Goal: Information Seeking & Learning: Learn about a topic

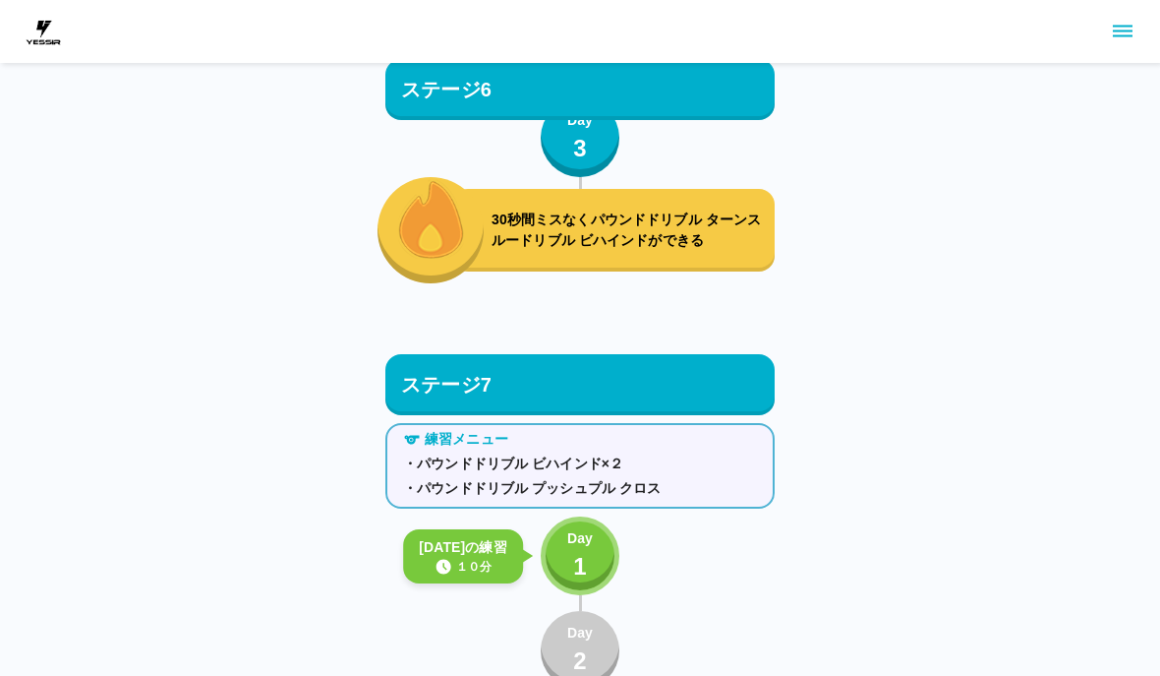
scroll to position [9485, 0]
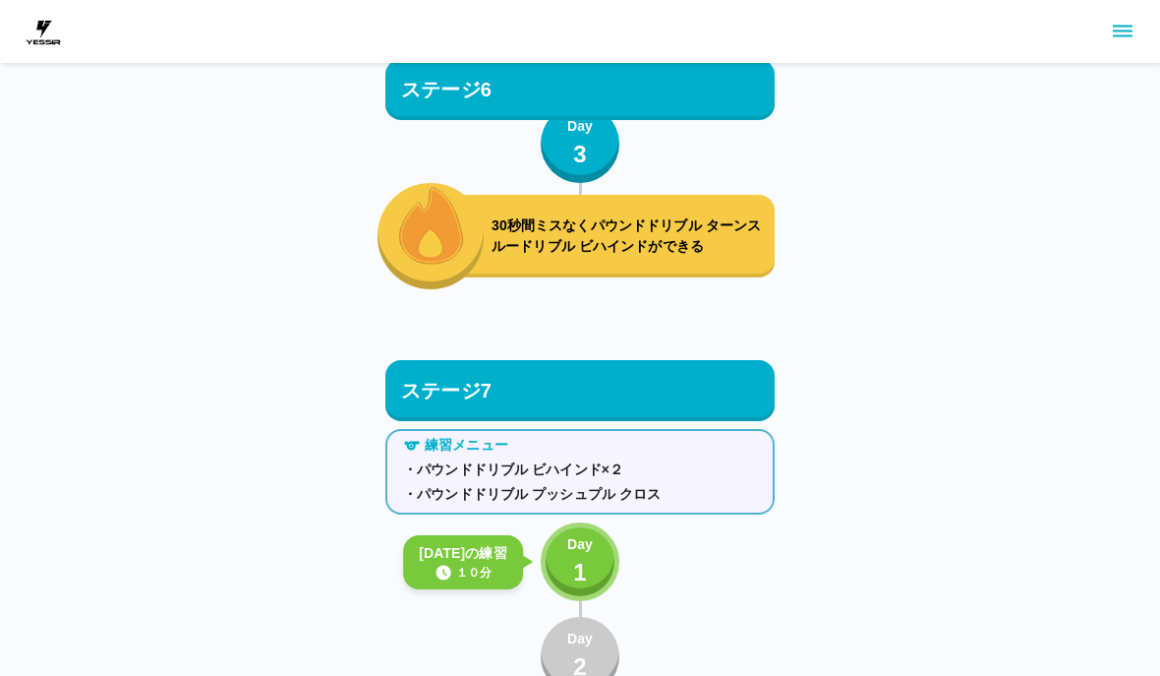
click at [590, 559] on div "Day 1" at bounding box center [580, 562] width 26 height 56
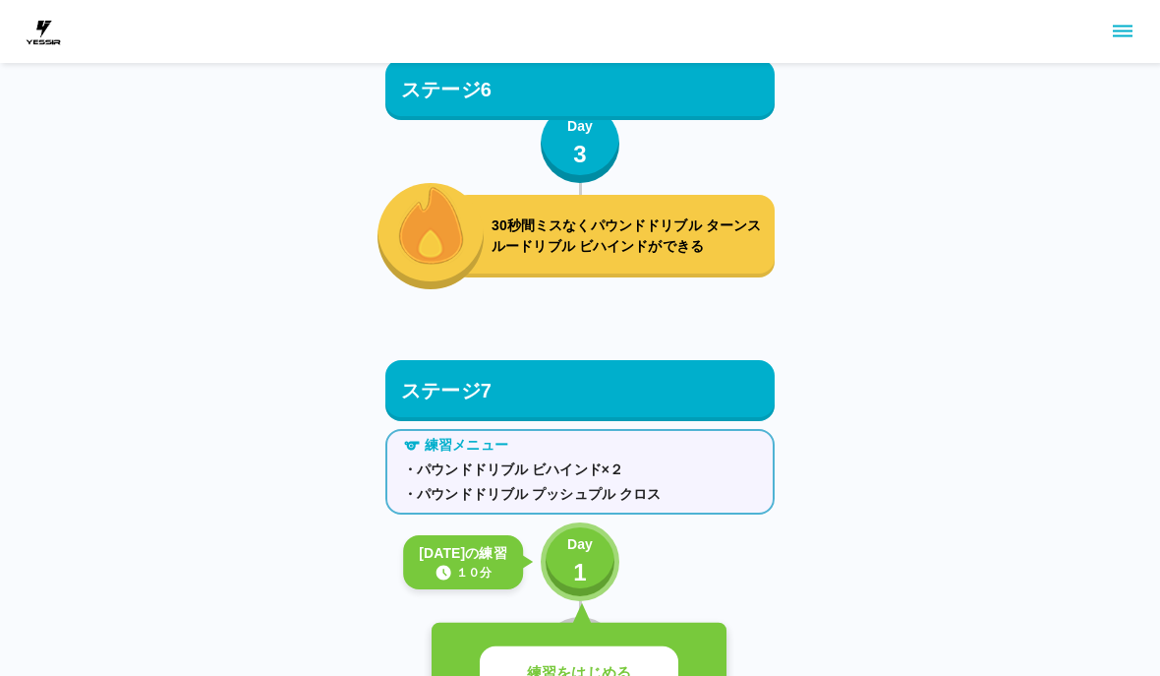
click at [607, 666] on p "練習をはじめる" at bounding box center [579, 673] width 104 height 23
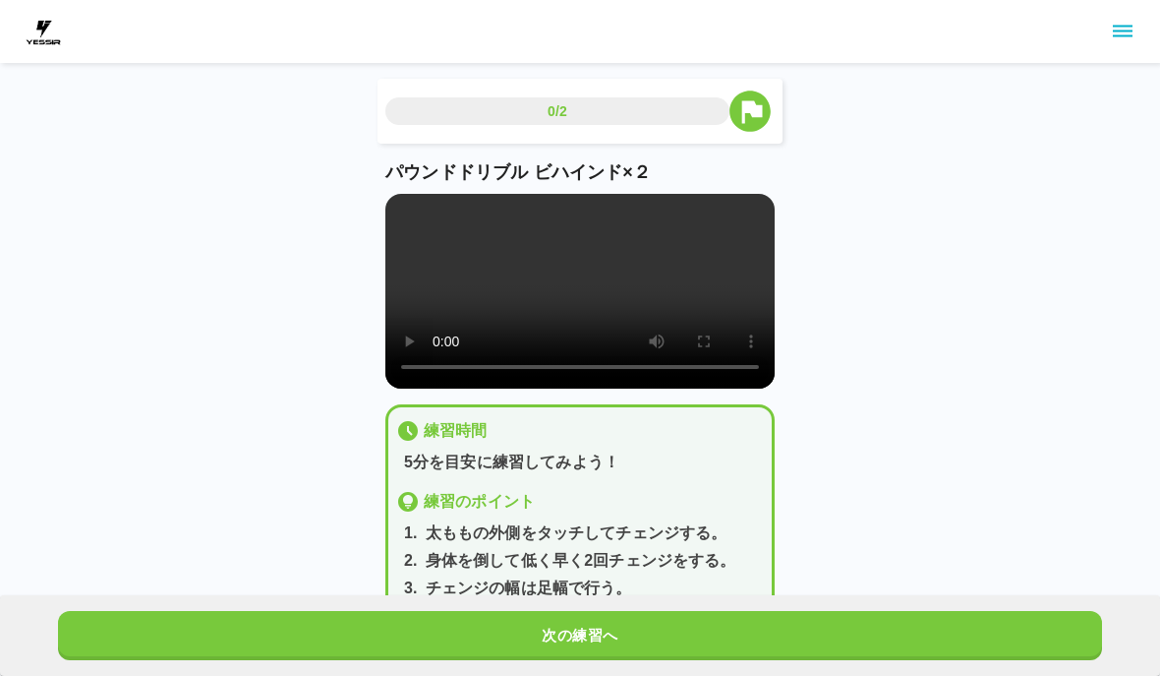
click at [596, 310] on video at bounding box center [579, 291] width 389 height 195
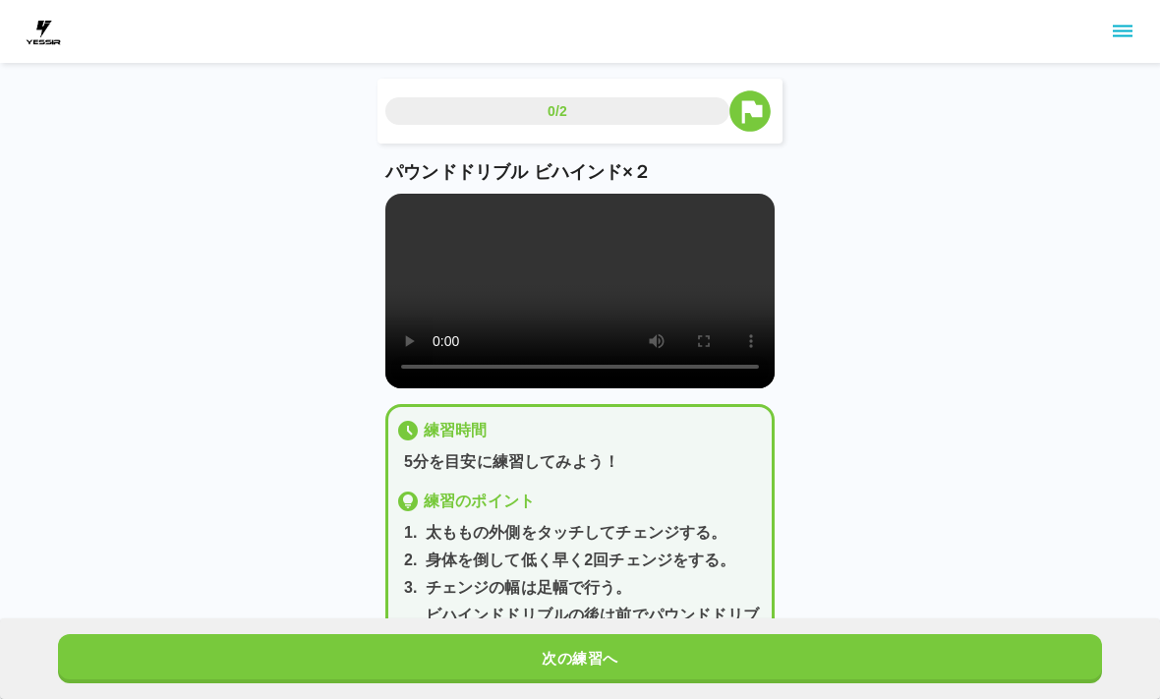
click at [406, 206] on video at bounding box center [579, 291] width 389 height 195
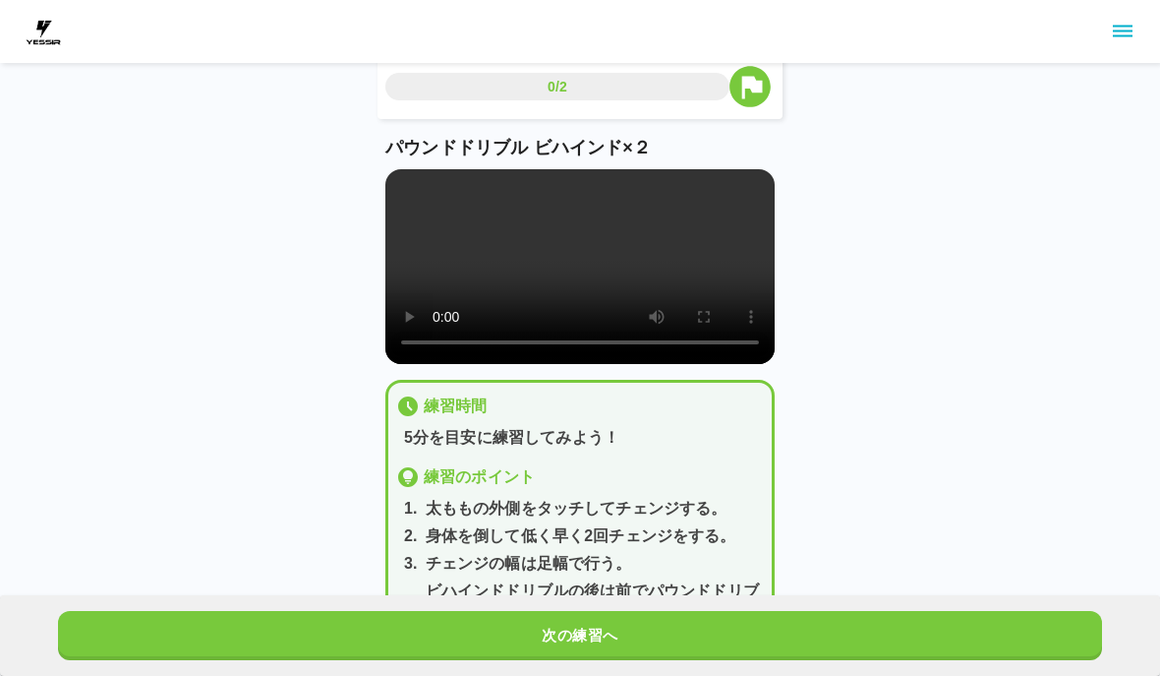
scroll to position [53, 0]
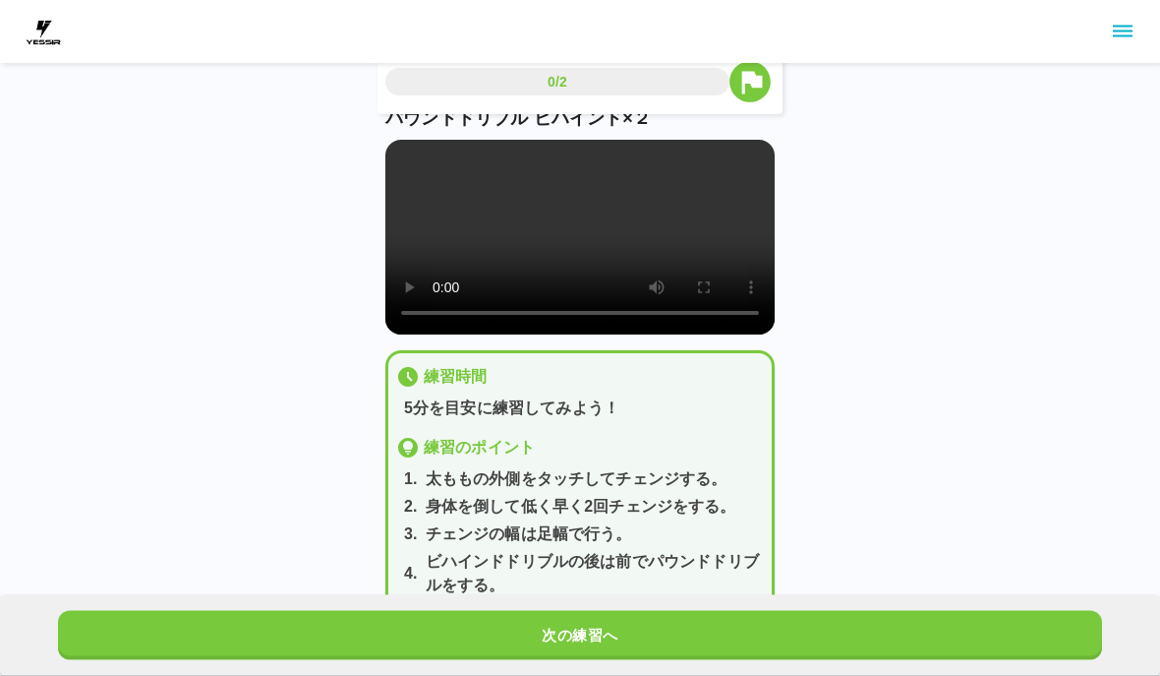
click at [708, 660] on button "次の練習へ" at bounding box center [580, 635] width 1044 height 49
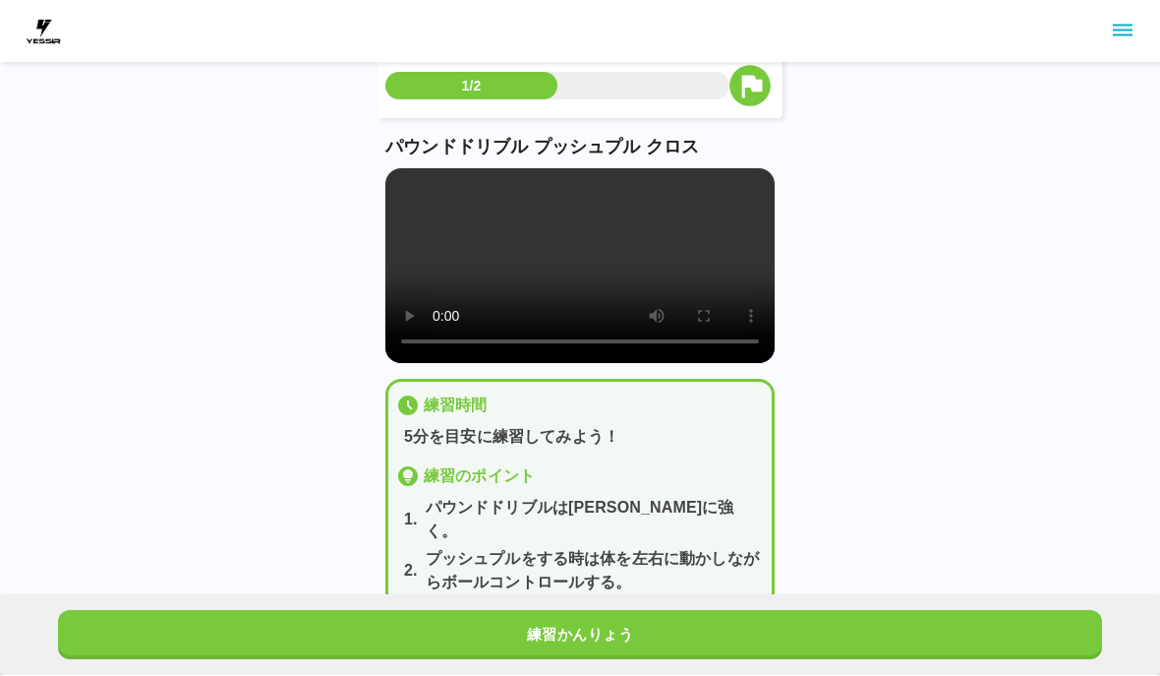
scroll to position [26, 0]
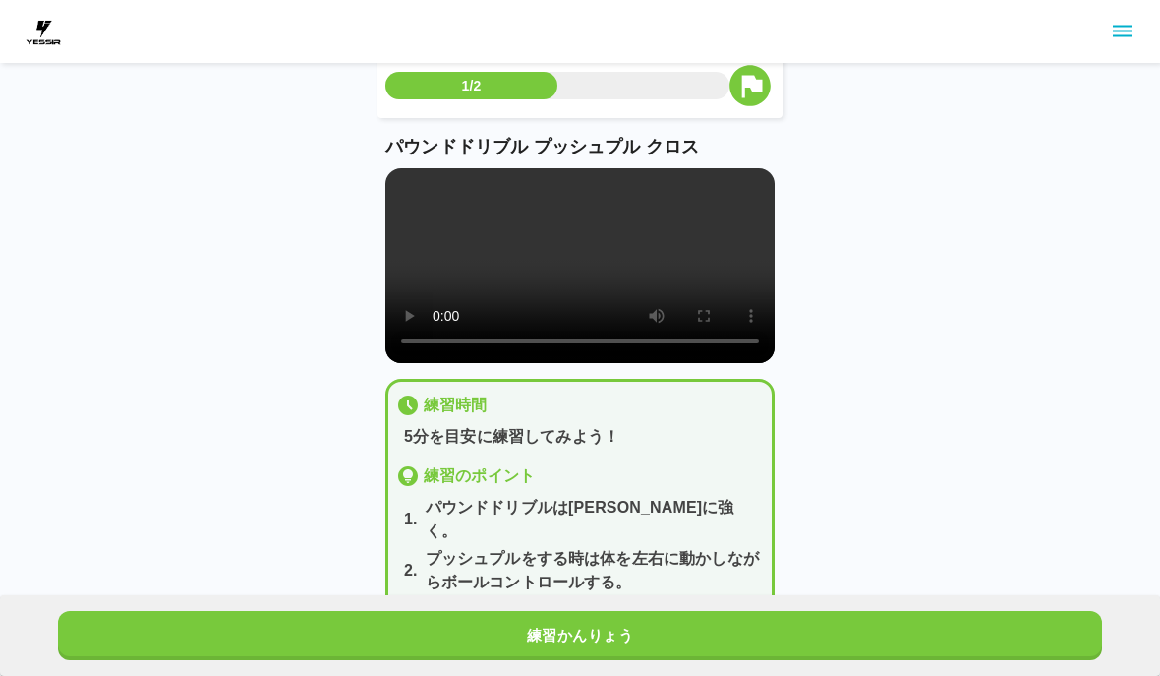
click at [582, 286] on video at bounding box center [579, 265] width 389 height 195
click at [662, 275] on video at bounding box center [579, 265] width 389 height 195
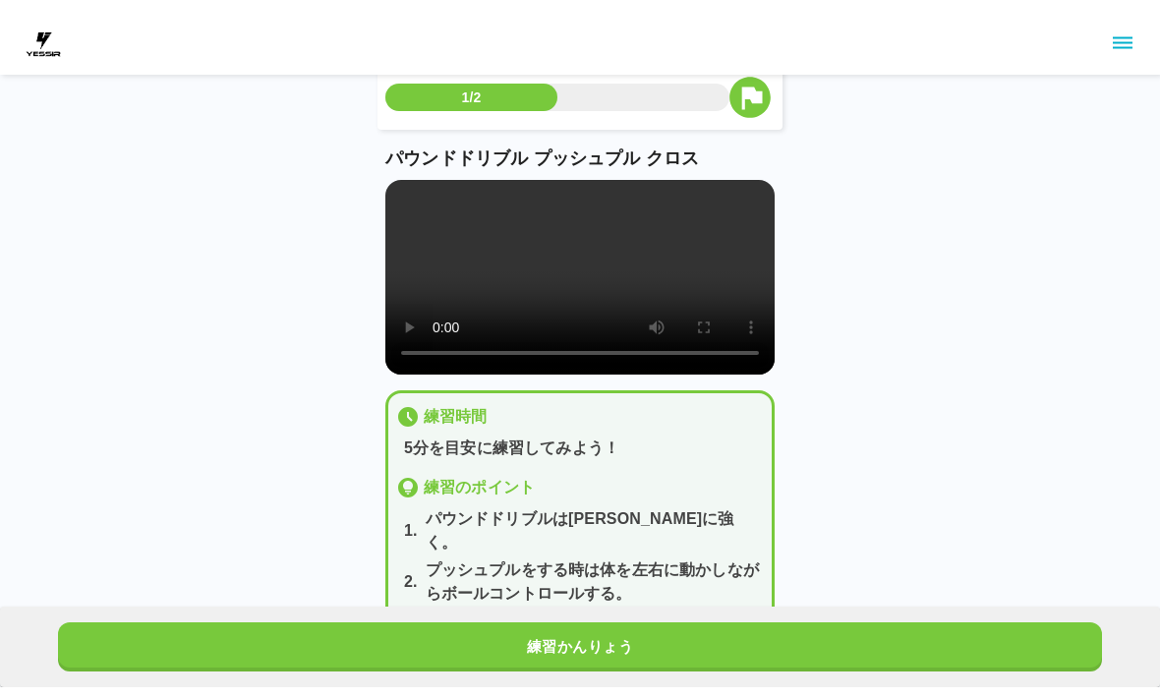
scroll to position [2, 0]
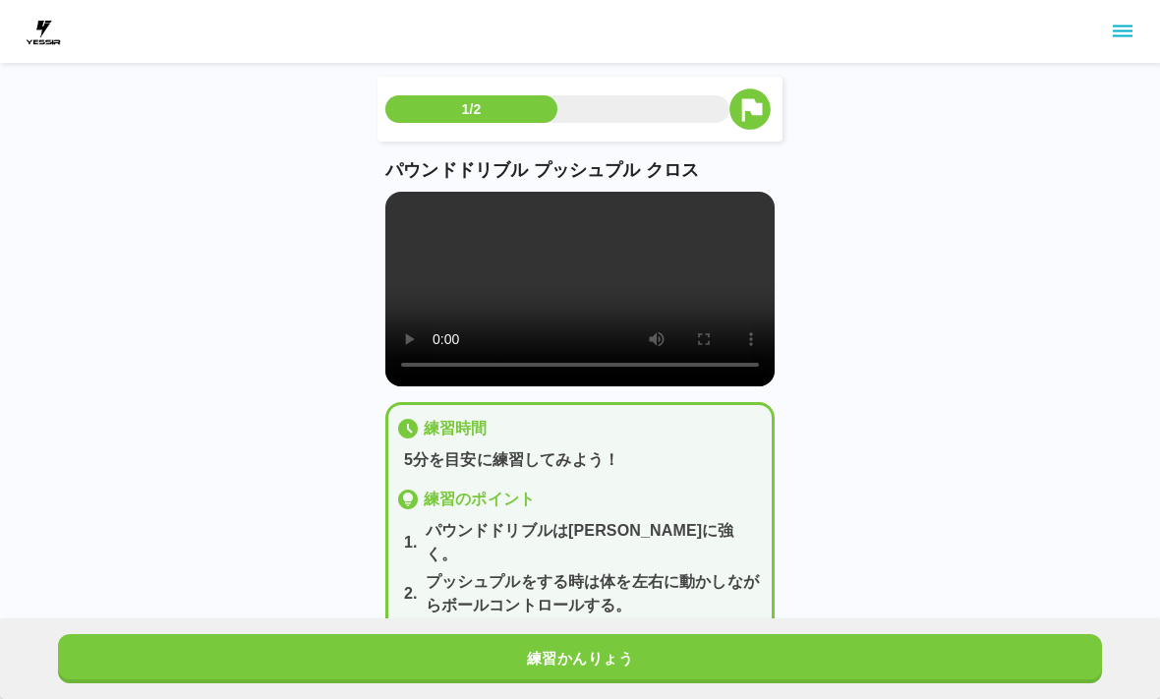
click at [413, 198] on video at bounding box center [579, 289] width 389 height 195
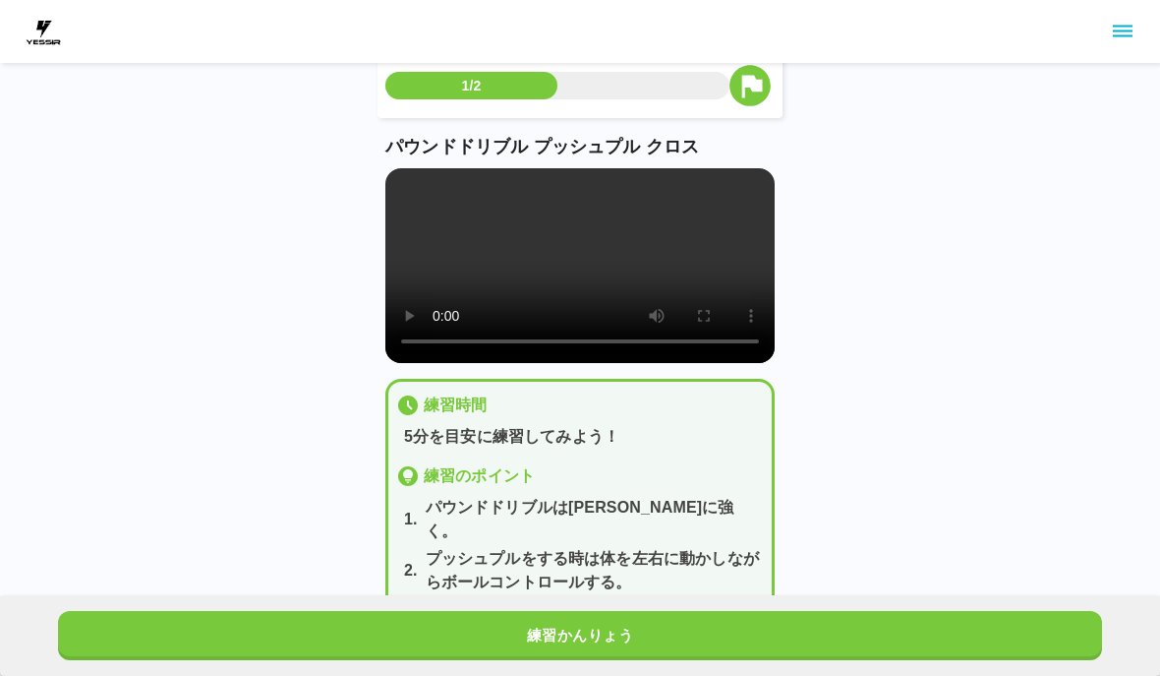
scroll to position [49, 0]
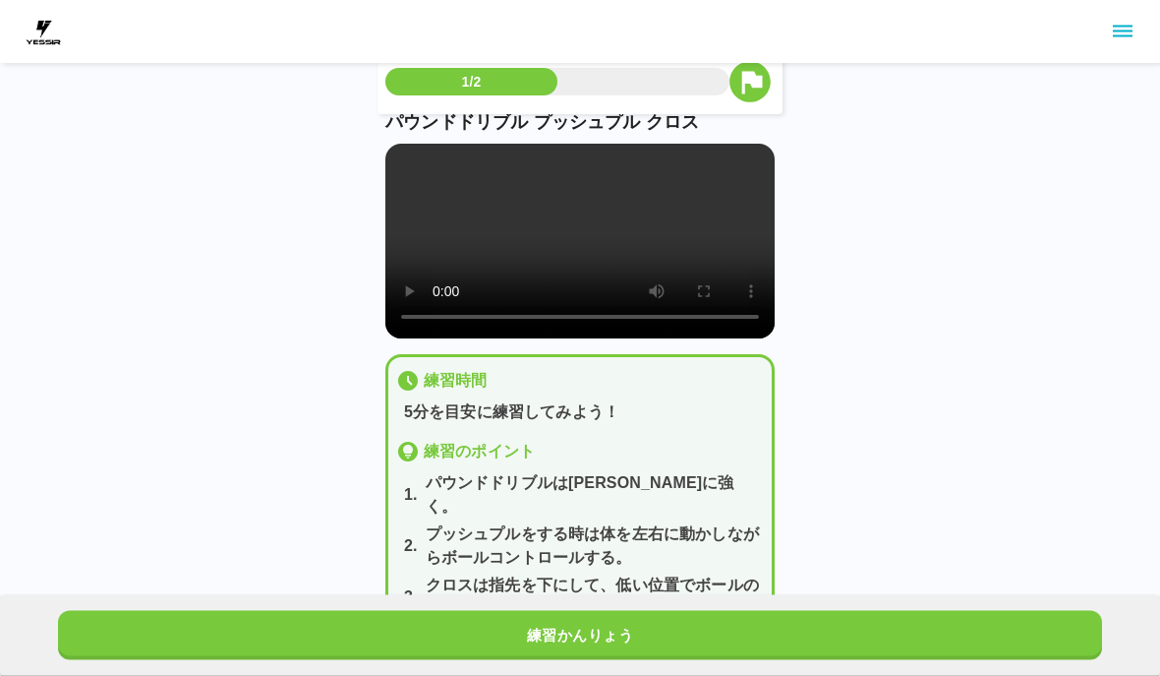
click at [727, 660] on button "練習かんりょう" at bounding box center [580, 635] width 1044 height 49
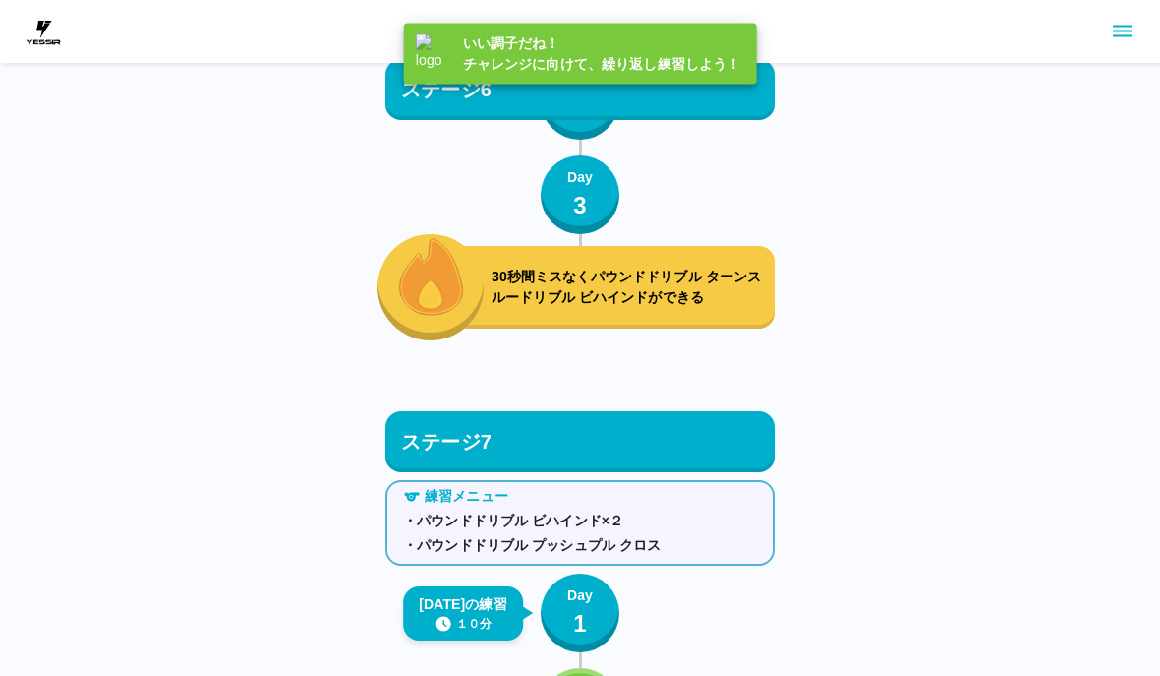
scroll to position [9709, 0]
